Goal: Check status: Check status

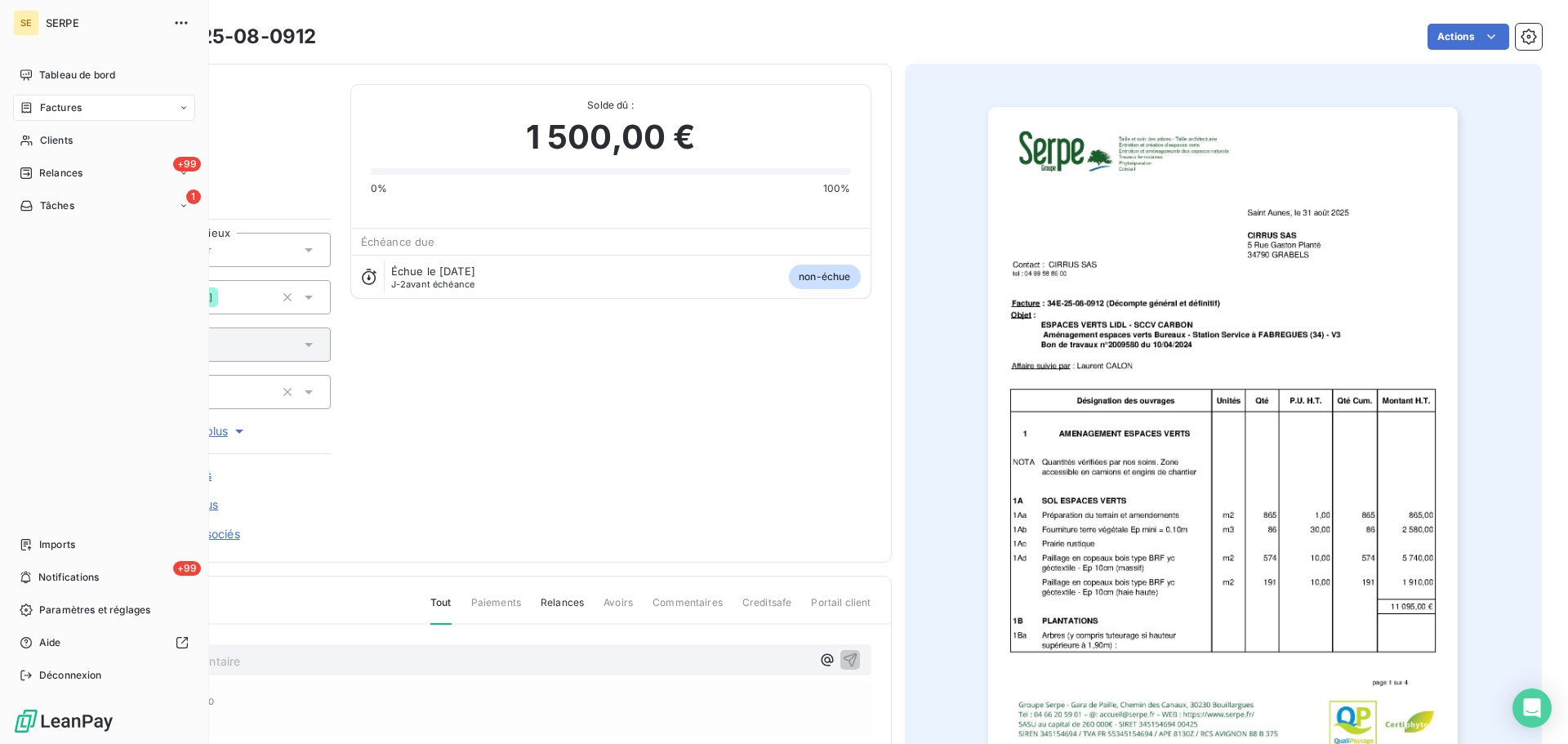
click at [62, 110] on span "Factures" at bounding box center [61, 108] width 41 height 15
click at [63, 143] on span "Factures" at bounding box center [60, 141] width 41 height 15
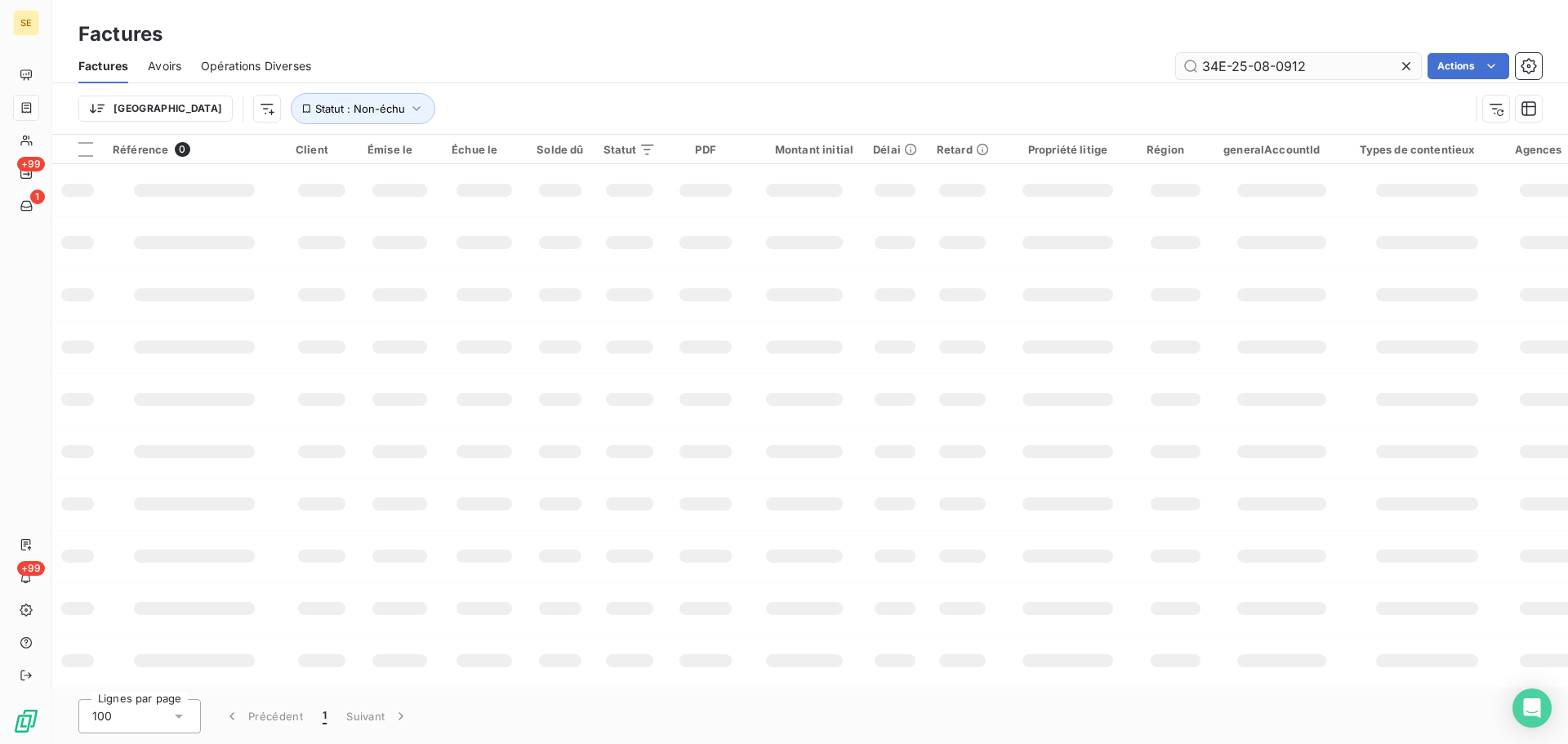
click at [1357, 56] on input "34E-25-08-0912" at bounding box center [1299, 66] width 245 height 26
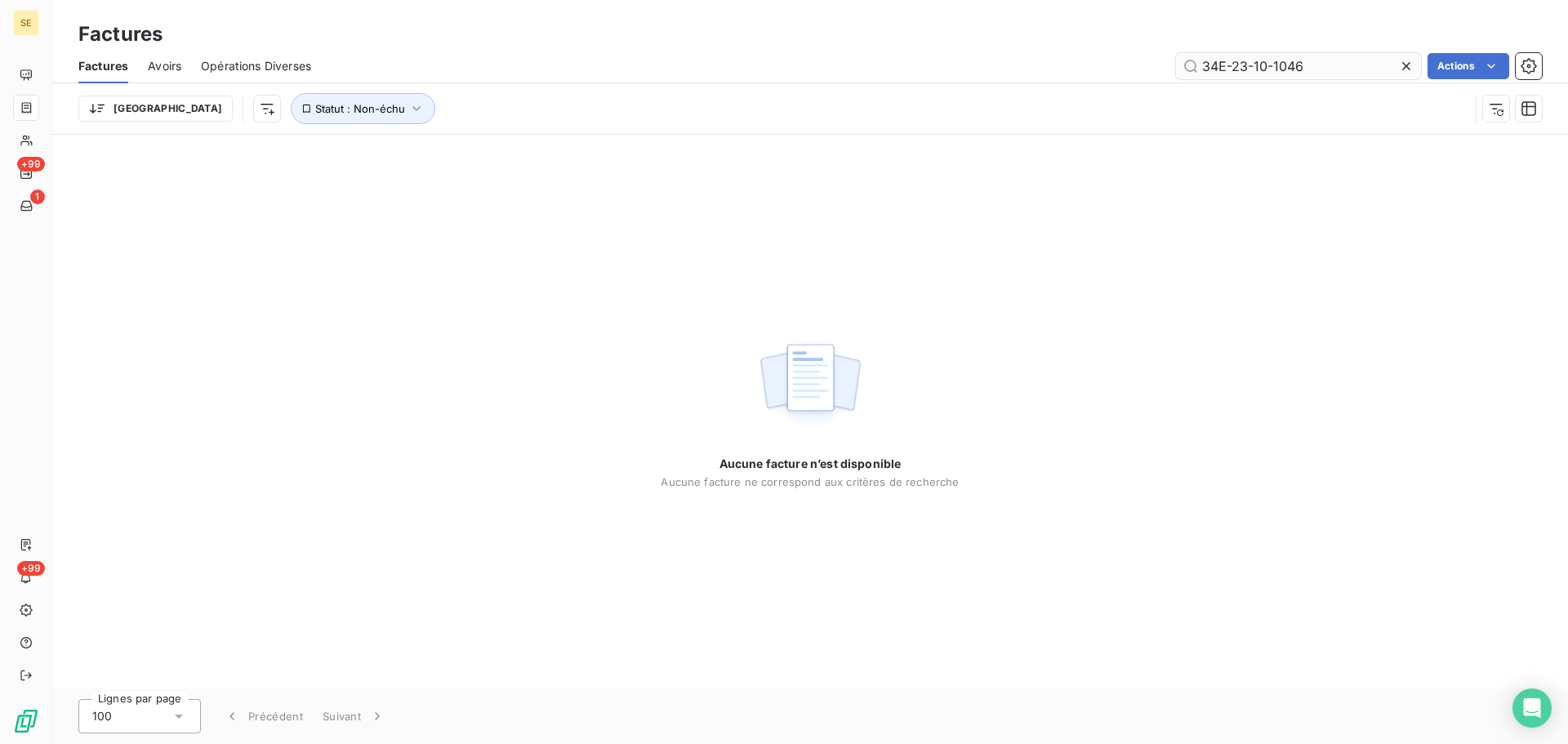
click at [1235, 72] on input "34E-23-10-1046" at bounding box center [1299, 66] width 245 height 26
click at [1250, 67] on input "34E23-10-1046" at bounding box center [1299, 66] width 245 height 26
click at [1265, 71] on input "34E2310-1046" at bounding box center [1299, 66] width 245 height 26
click at [1264, 69] on input "34E2310-1046" at bounding box center [1299, 66] width 245 height 26
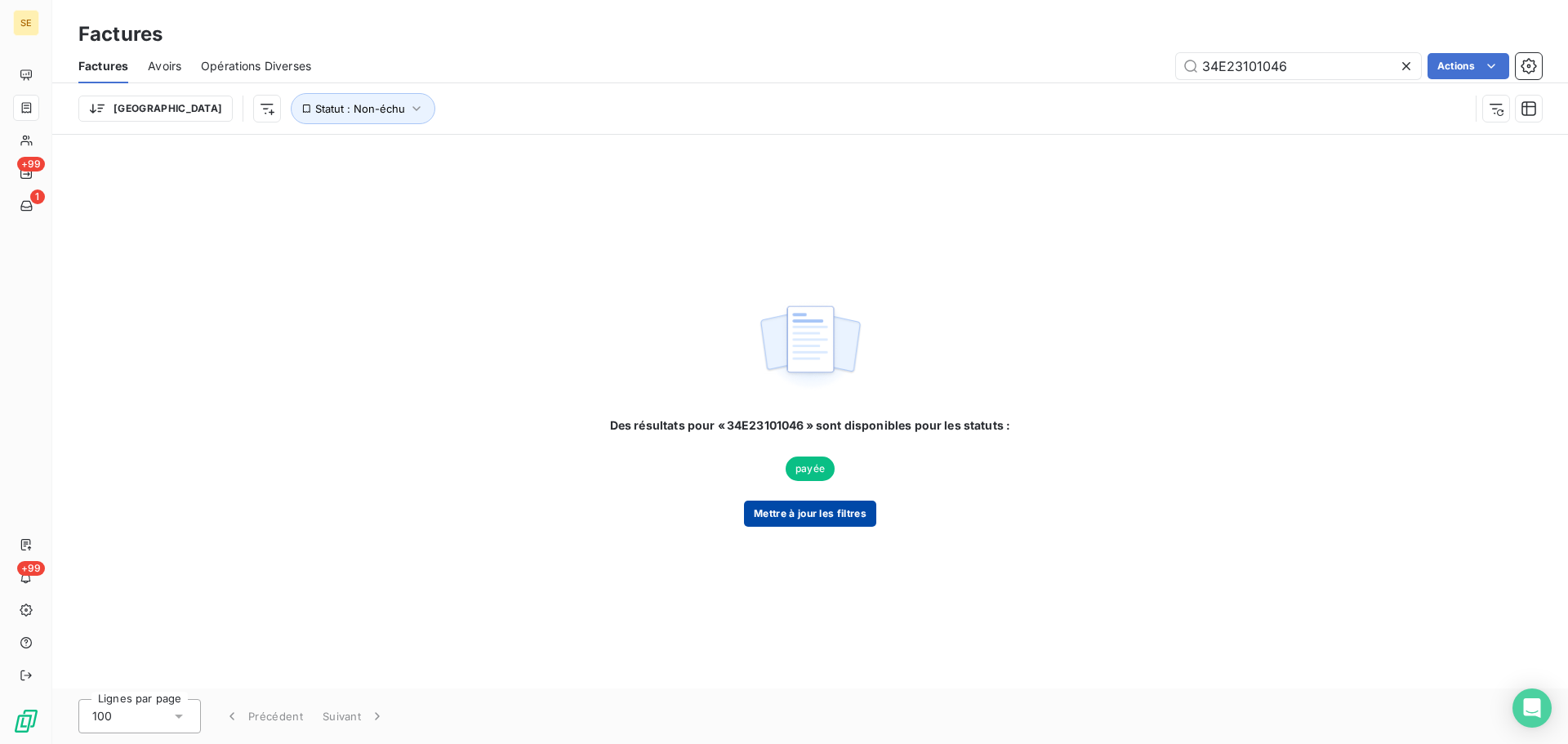
type input "34E23101046"
click at [802, 515] on button "Mettre à jour les filtres" at bounding box center [810, 513] width 132 height 26
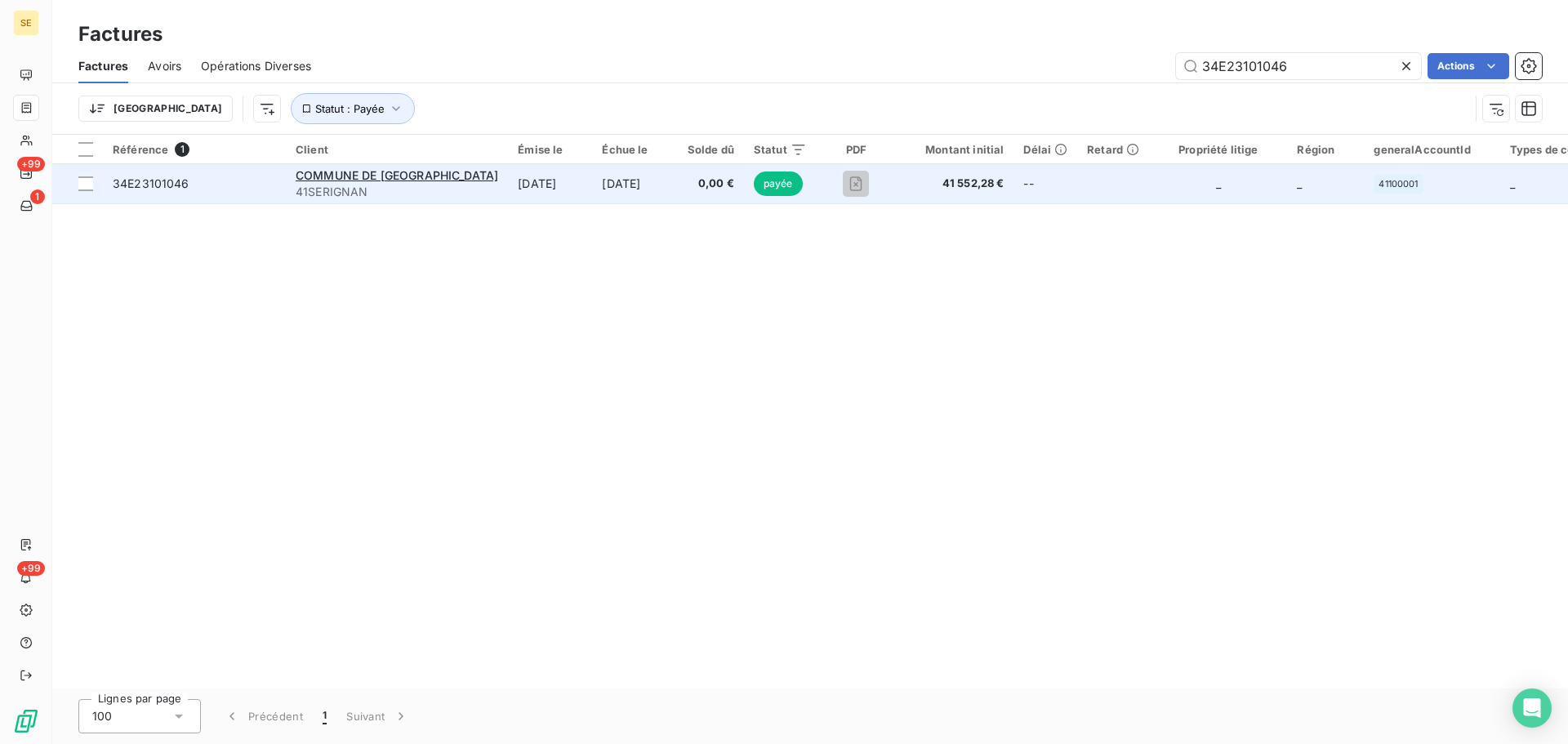
click at [169, 181] on span "34E23101046" at bounding box center [151, 183] width 76 height 14
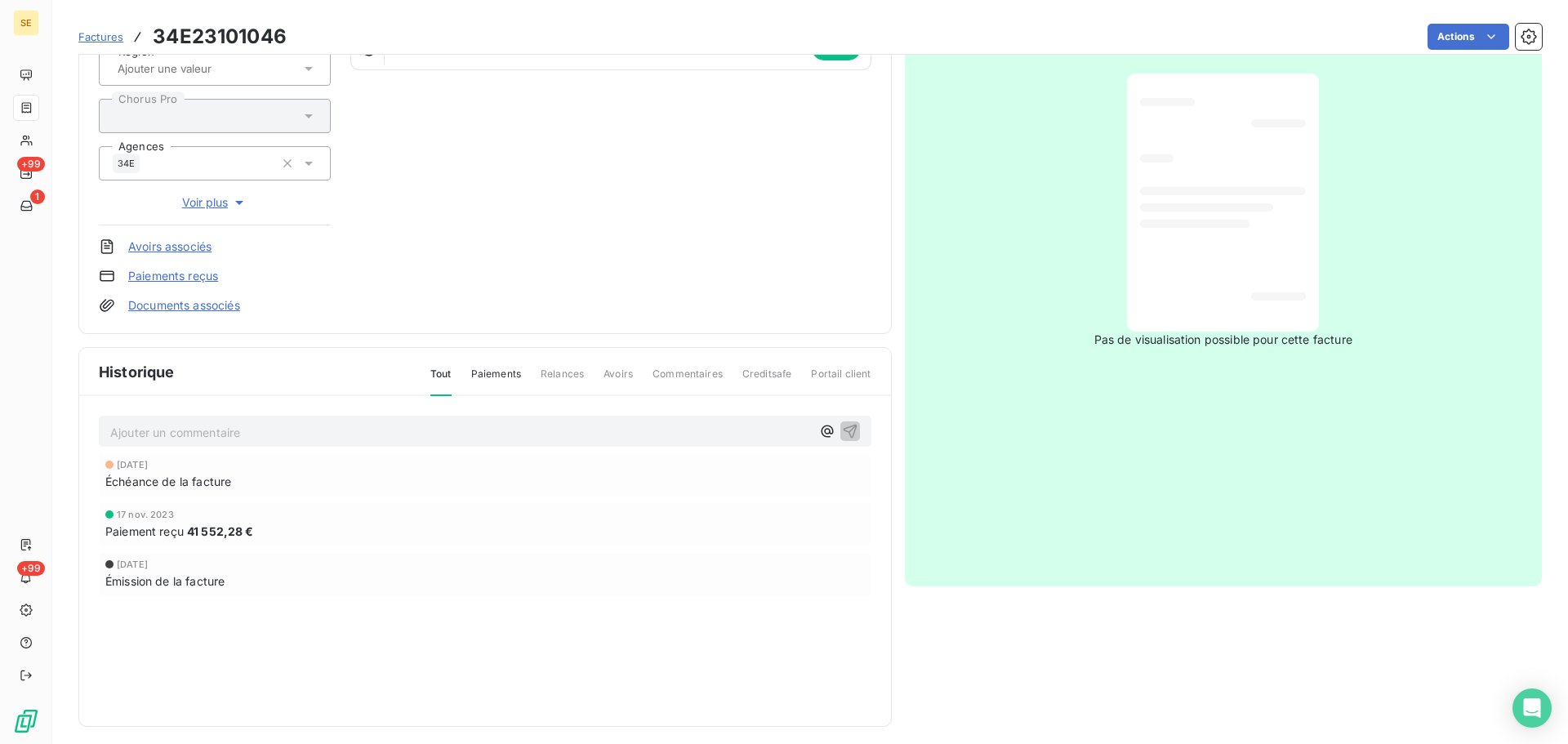
scroll to position [238, 0]
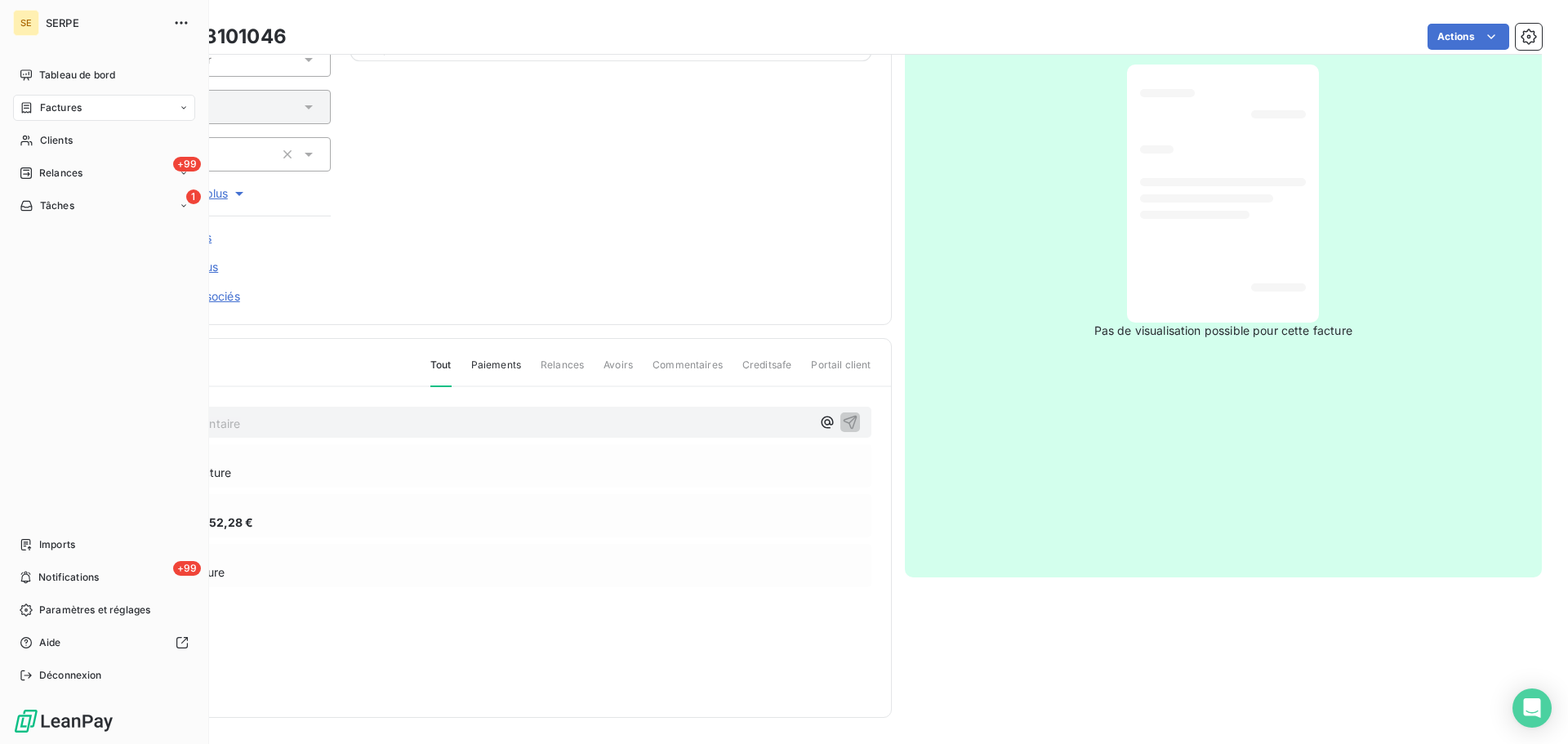
click at [82, 109] on div "Factures" at bounding box center [104, 108] width 182 height 26
click at [64, 139] on span "Factures" at bounding box center [60, 141] width 41 height 15
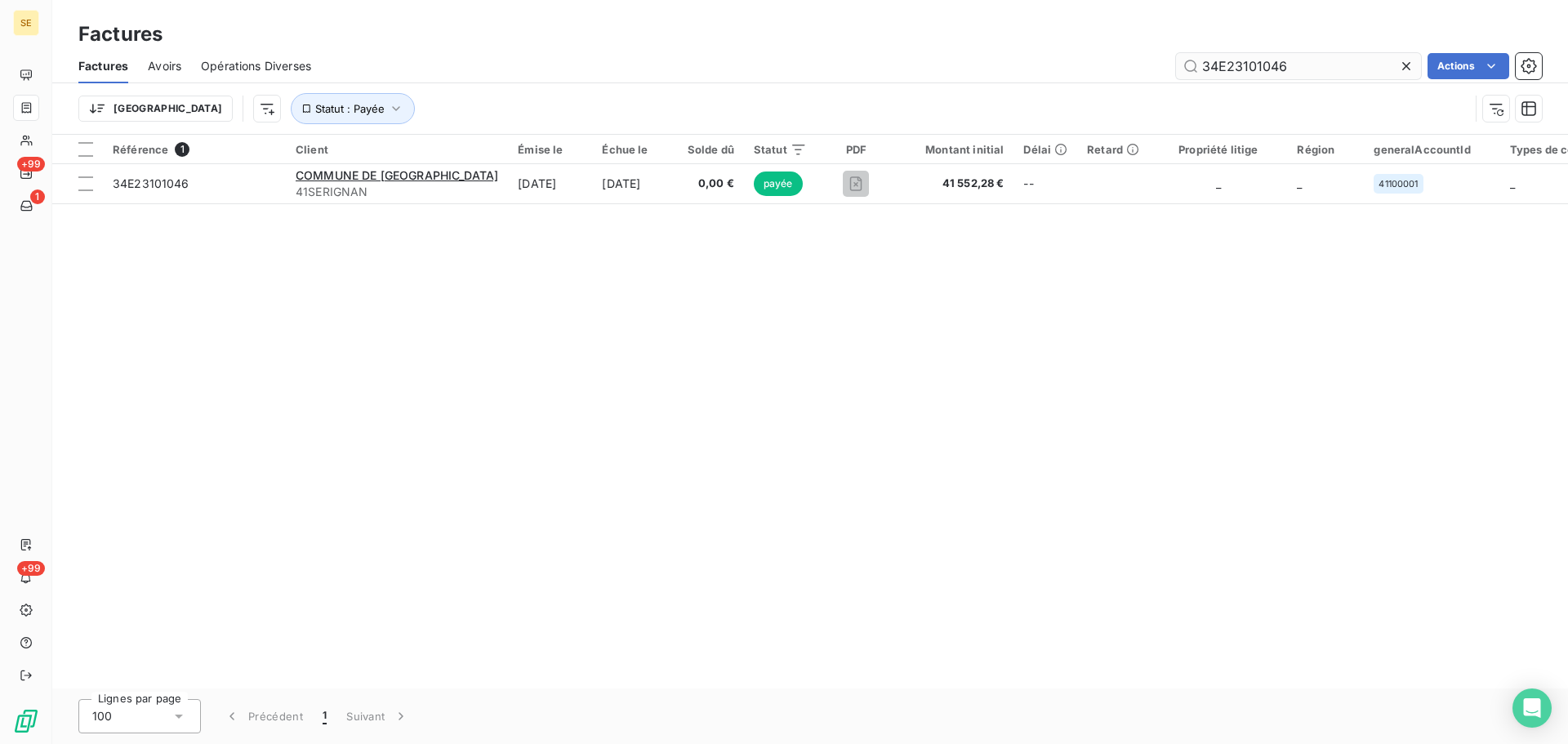
click at [1298, 71] on input "34E23101046" at bounding box center [1299, 66] width 245 height 26
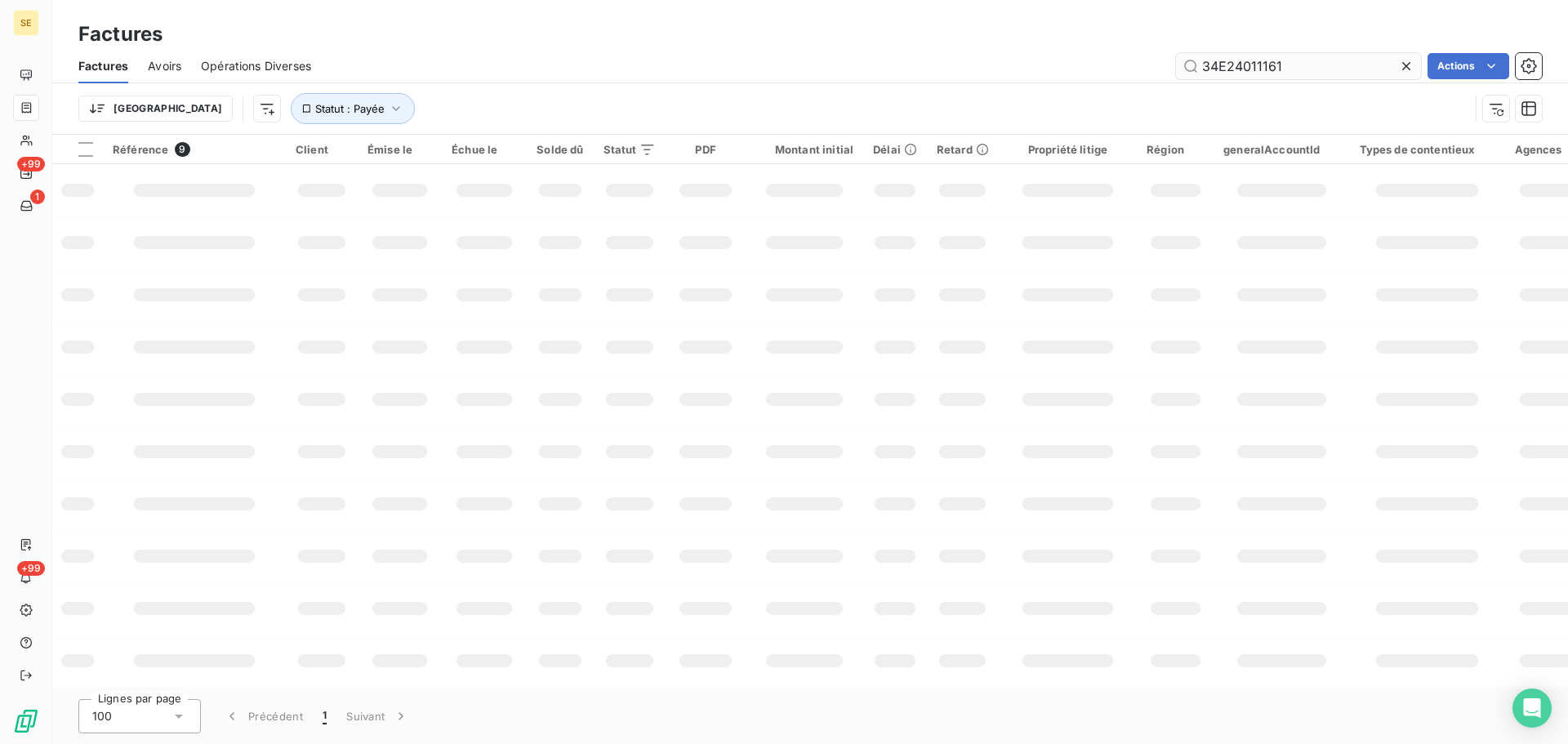
type input "34E24011161"
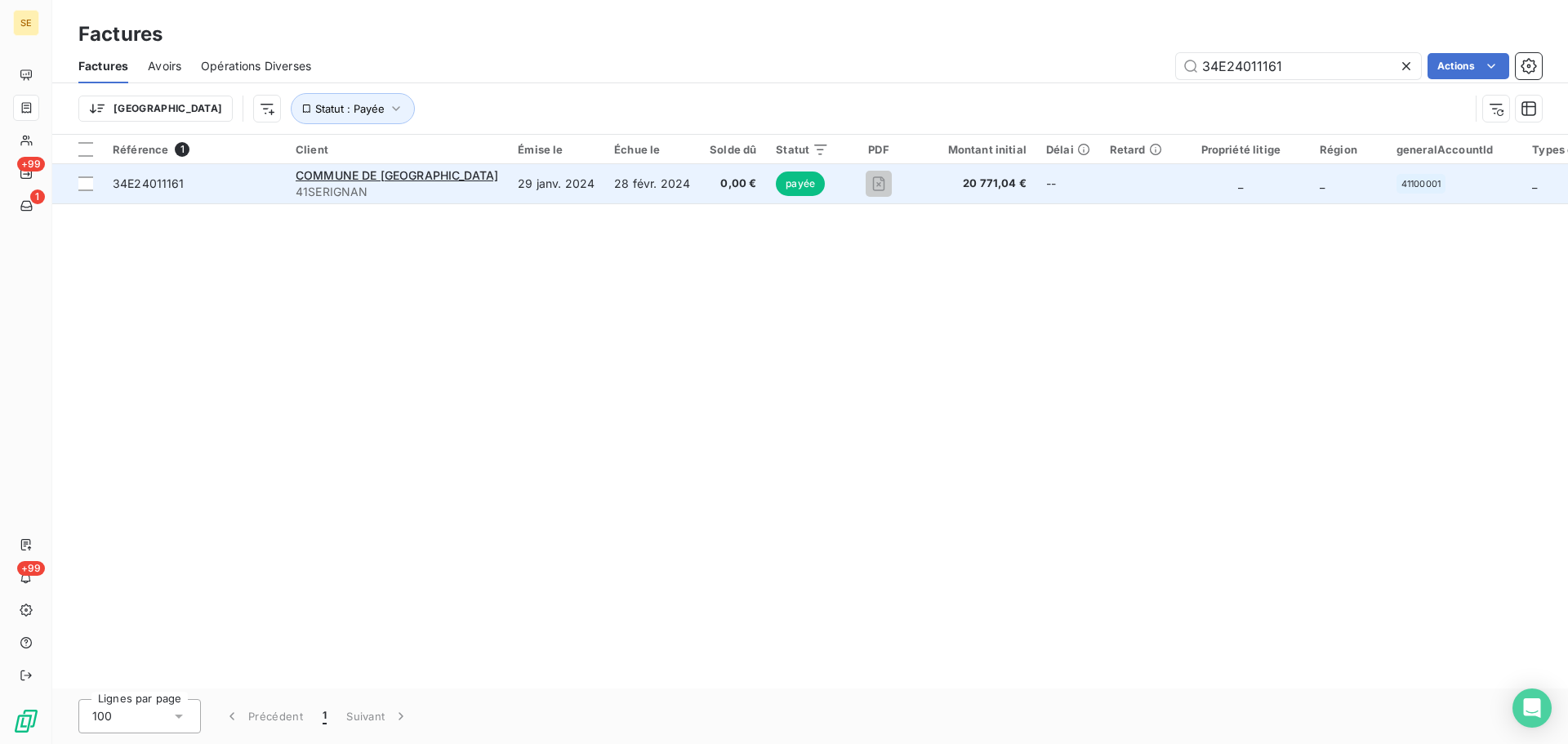
click at [179, 187] on span "34E24011161" at bounding box center [149, 183] width 72 height 14
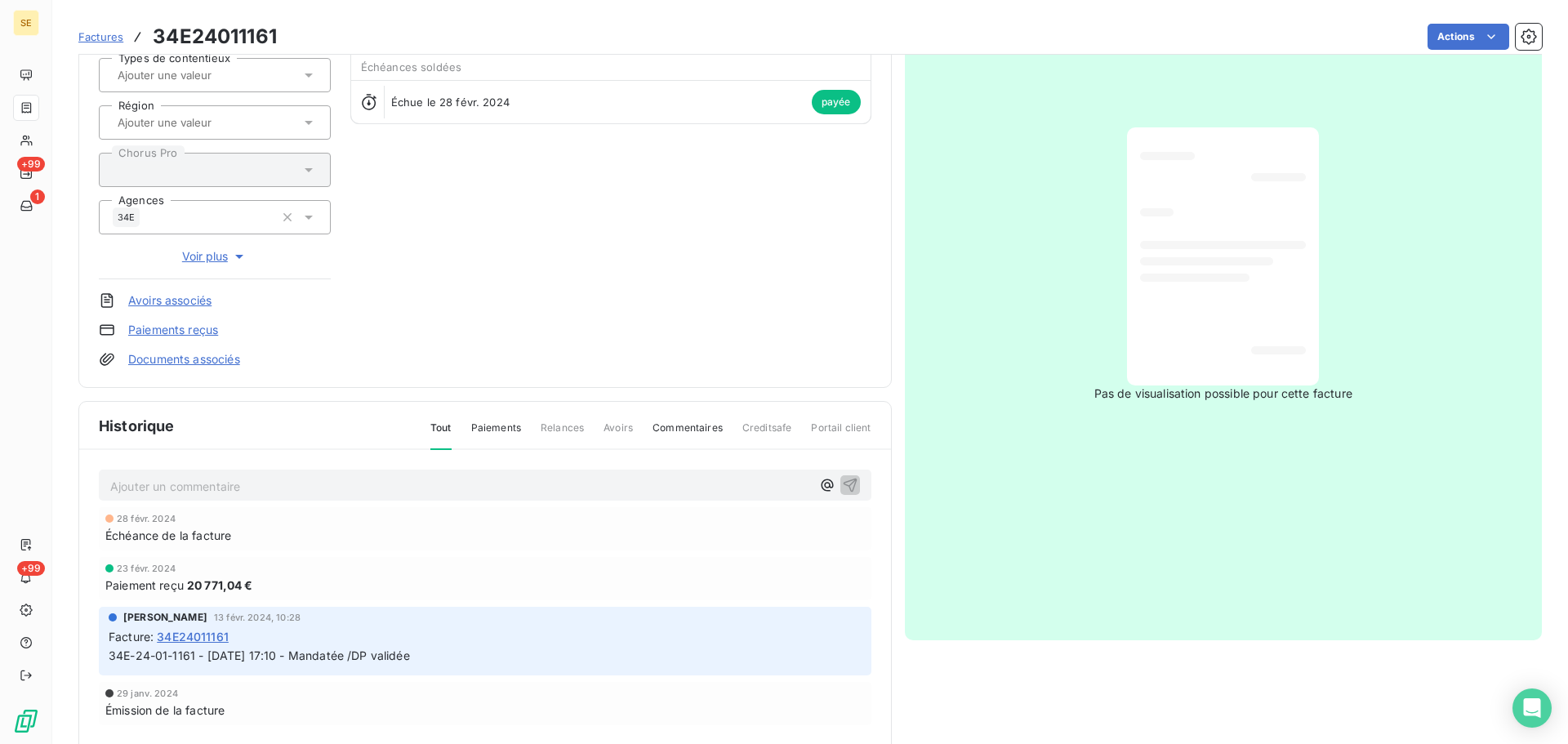
scroll to position [238, 0]
